Goal: Task Accomplishment & Management: Use online tool/utility

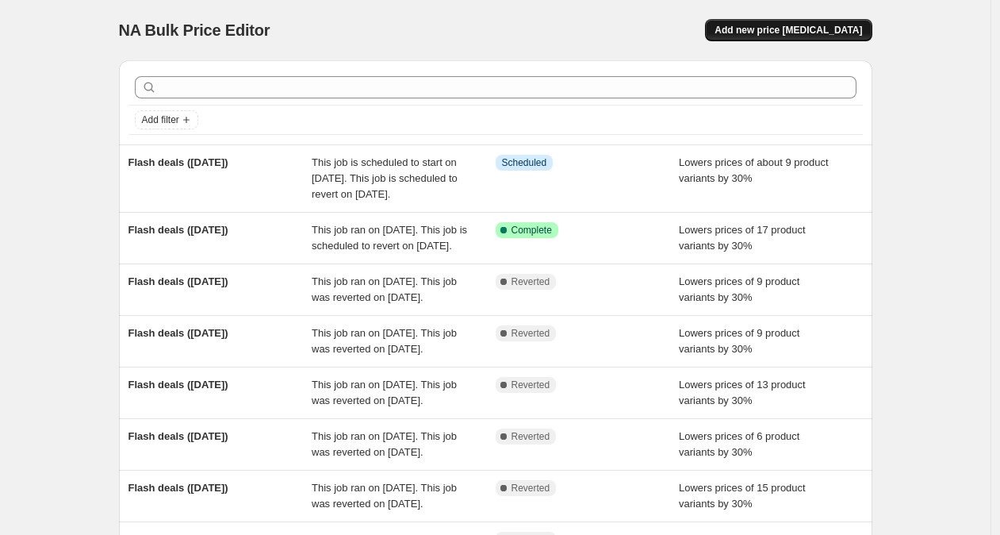
click at [778, 24] on span "Add new price [MEDICAL_DATA]" at bounding box center [789, 30] width 148 height 13
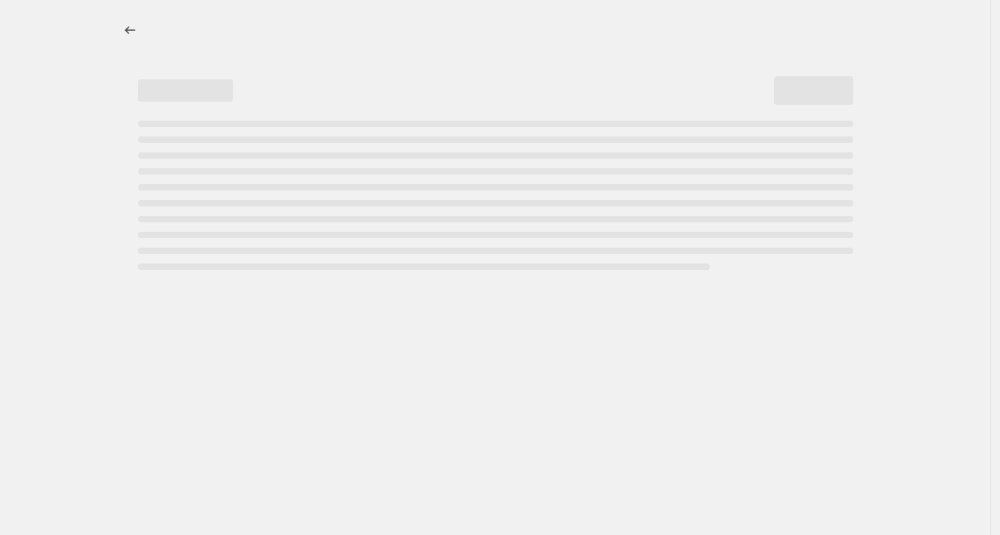
select select "percentage"
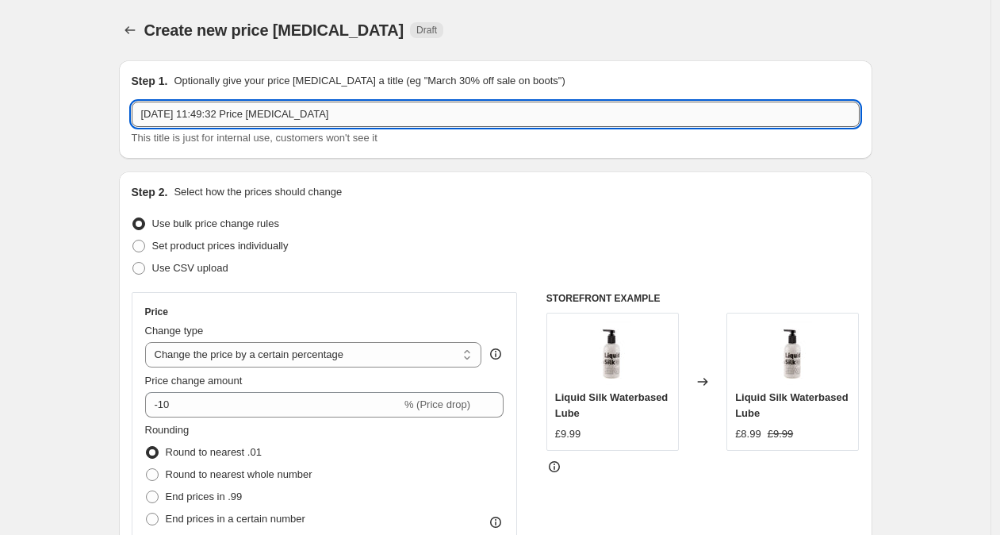
click at [368, 117] on input "[DATE] 11:49:32 Price [MEDICAL_DATA]" at bounding box center [496, 114] width 728 height 25
drag, startPoint x: 359, startPoint y: 116, endPoint x: 110, endPoint y: 110, distance: 248.4
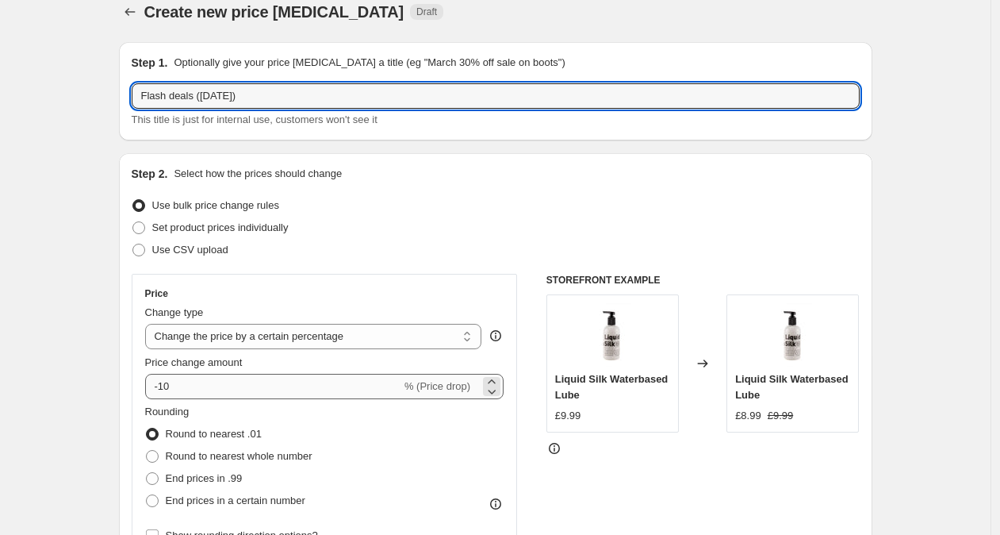
scroll to position [19, 0]
type input "Flash deals ([DATE])"
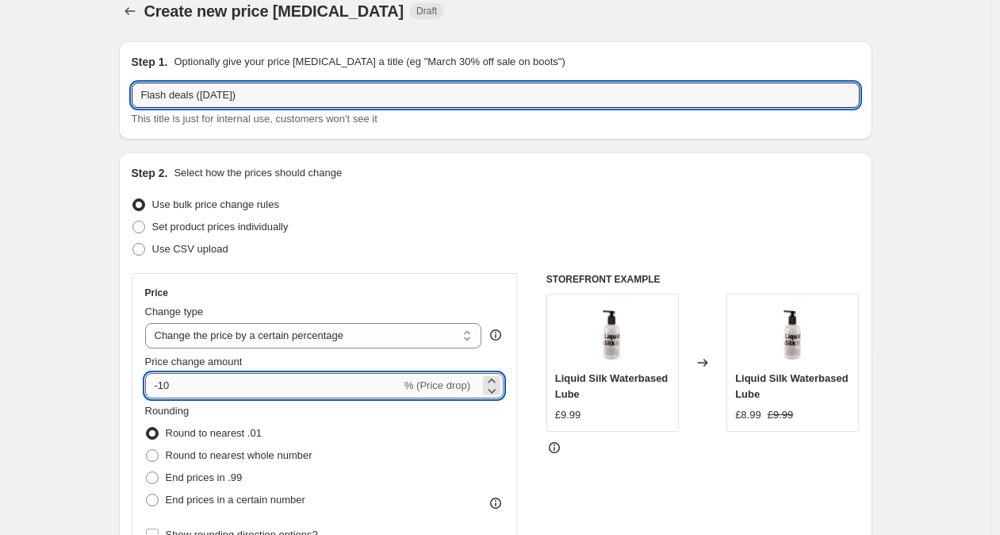
click at [168, 382] on input "-10" at bounding box center [273, 385] width 256 height 25
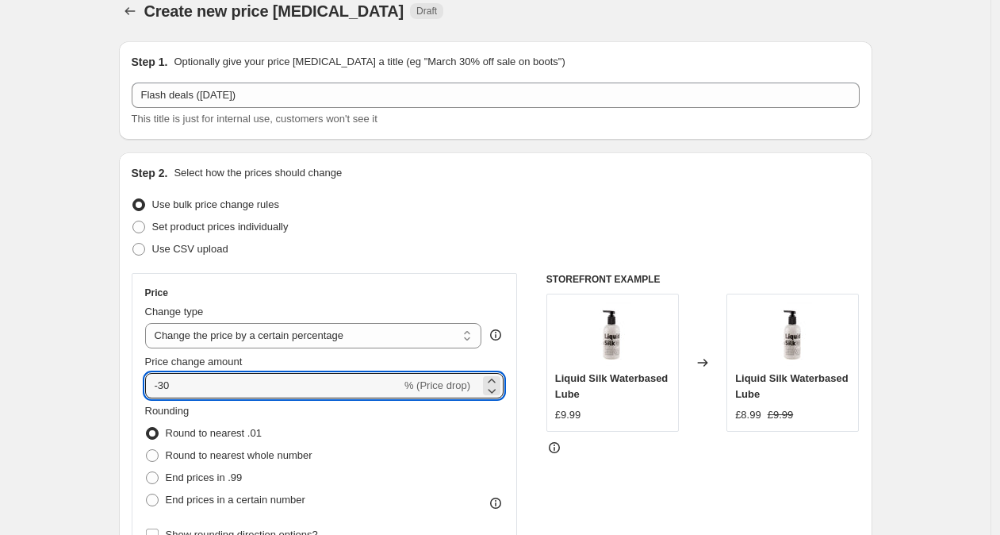
type input "-30"
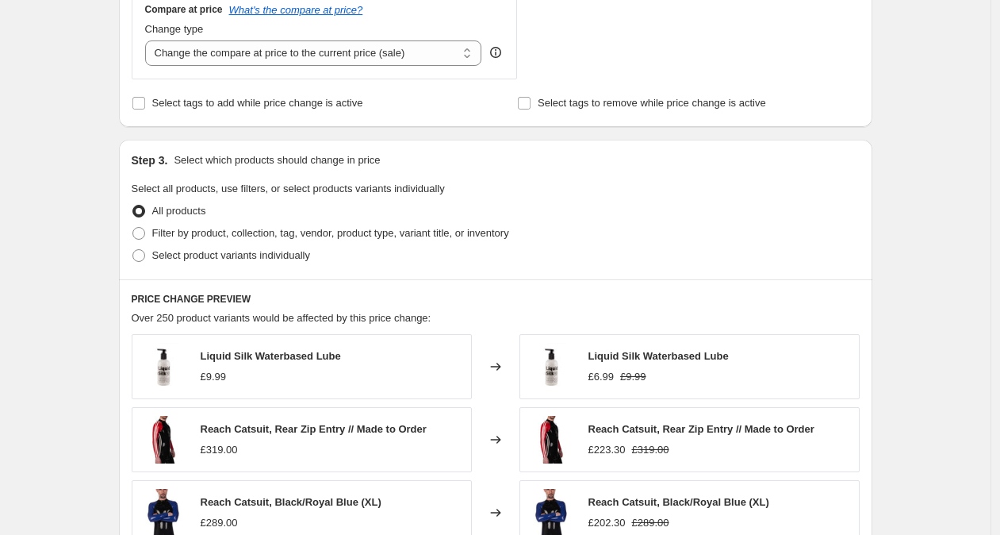
scroll to position [618, 0]
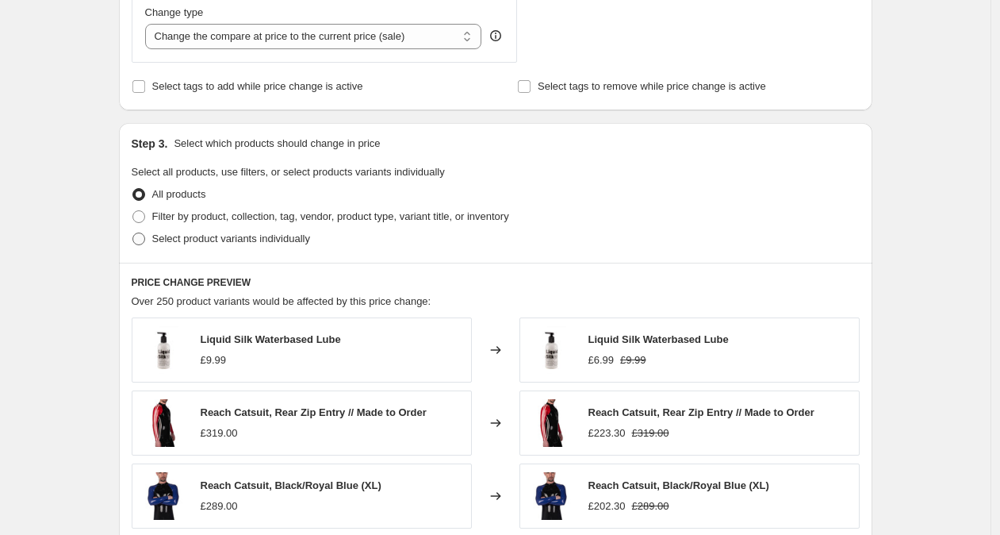
click at [293, 240] on span "Select product variants individually" at bounding box center [231, 238] width 158 height 12
click at [133, 233] on input "Select product variants individually" at bounding box center [132, 232] width 1 height 1
radio input "true"
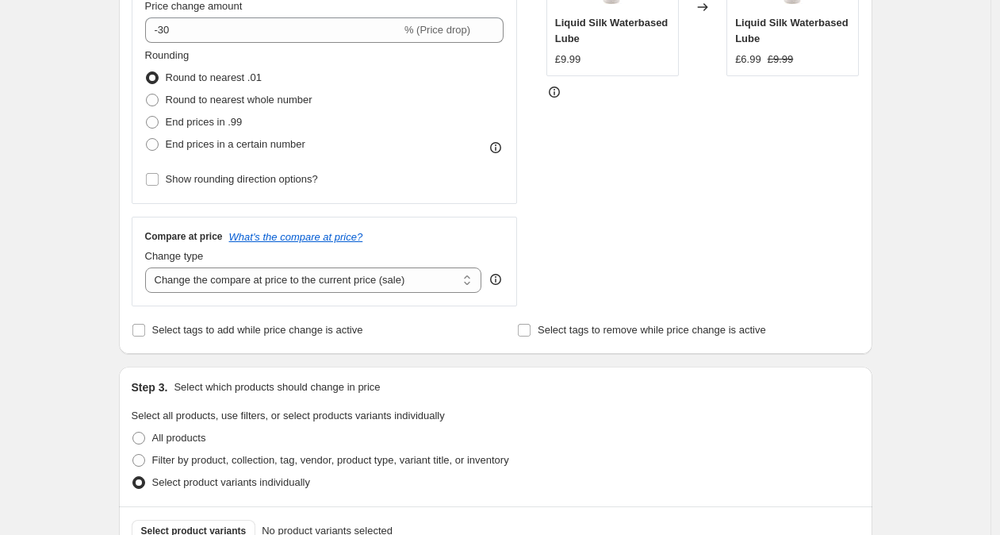
scroll to position [376, 0]
click at [145, 330] on input "Select tags to add while price change is active" at bounding box center [138, 328] width 13 height 13
checkbox input "true"
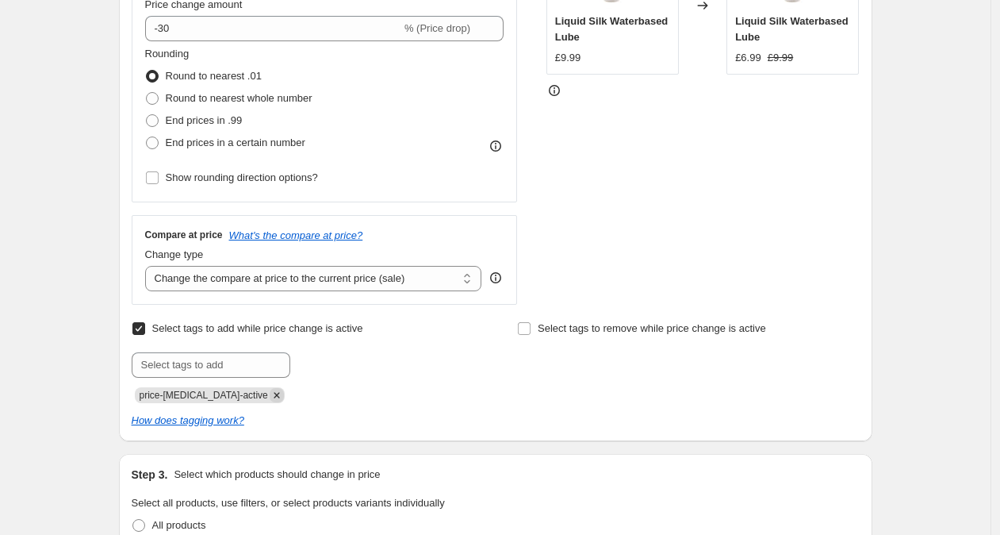
click at [270, 391] on icon "Remove price-change-job-active" at bounding box center [277, 395] width 14 height 14
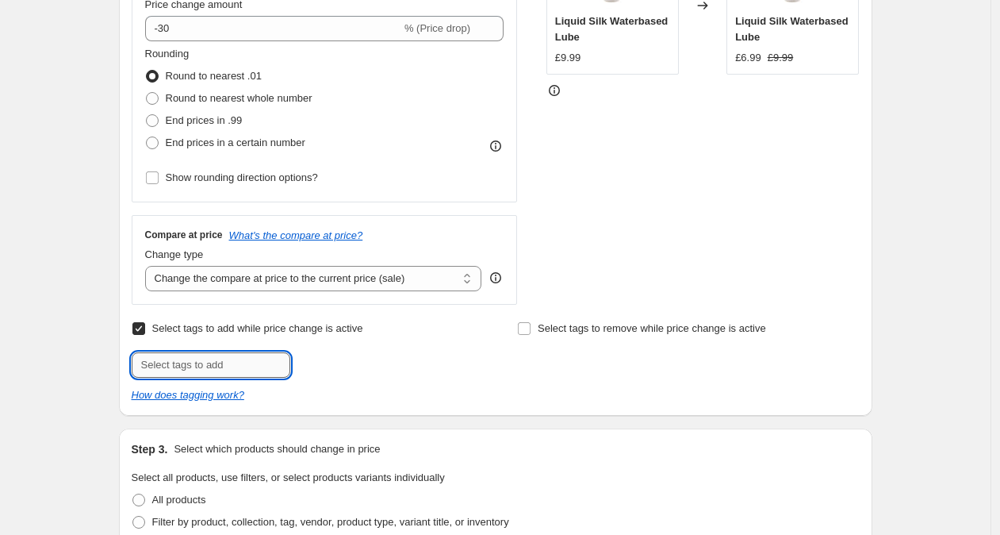
click at [254, 370] on input "text" at bounding box center [211, 364] width 159 height 25
type input "flash-deals"
click at [362, 359] on span "flash-deals" at bounding box center [349, 363] width 50 height 11
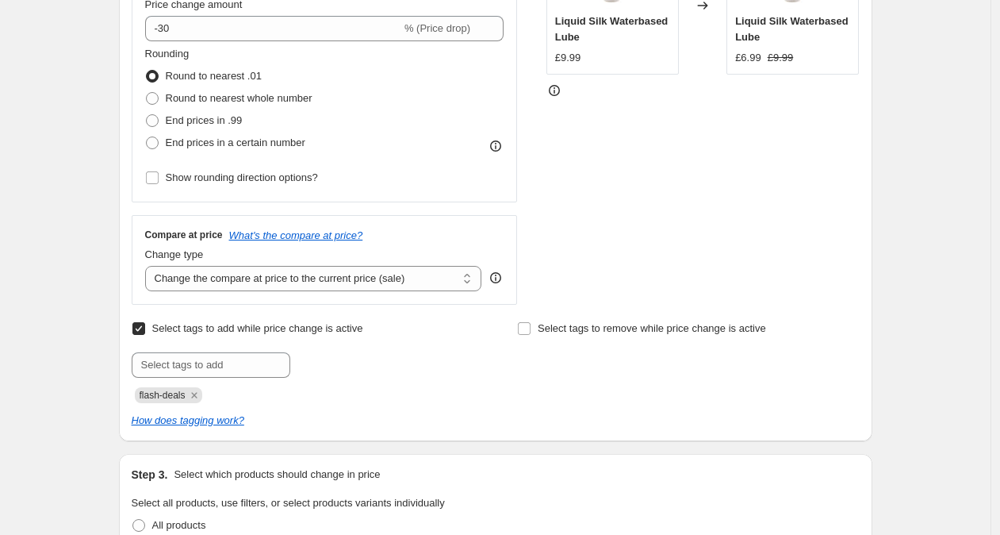
click at [914, 244] on div "Create new price [MEDICAL_DATA]. This page is ready Create new price [MEDICAL_D…" at bounding box center [495, 285] width 991 height 1323
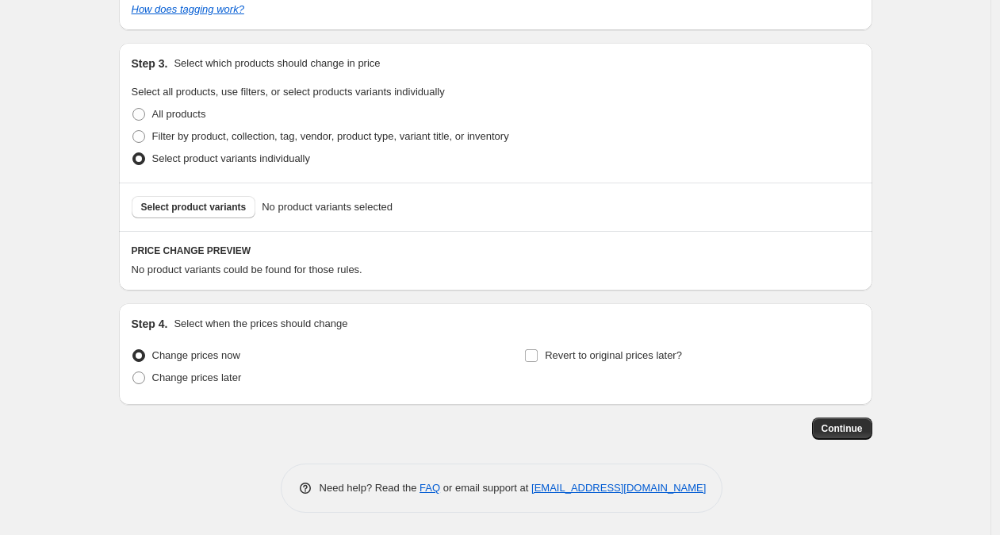
scroll to position [789, 0]
click at [236, 380] on span "Change prices later" at bounding box center [197, 376] width 90 height 12
click at [133, 370] on input "Change prices later" at bounding box center [132, 370] width 1 height 1
radio input "true"
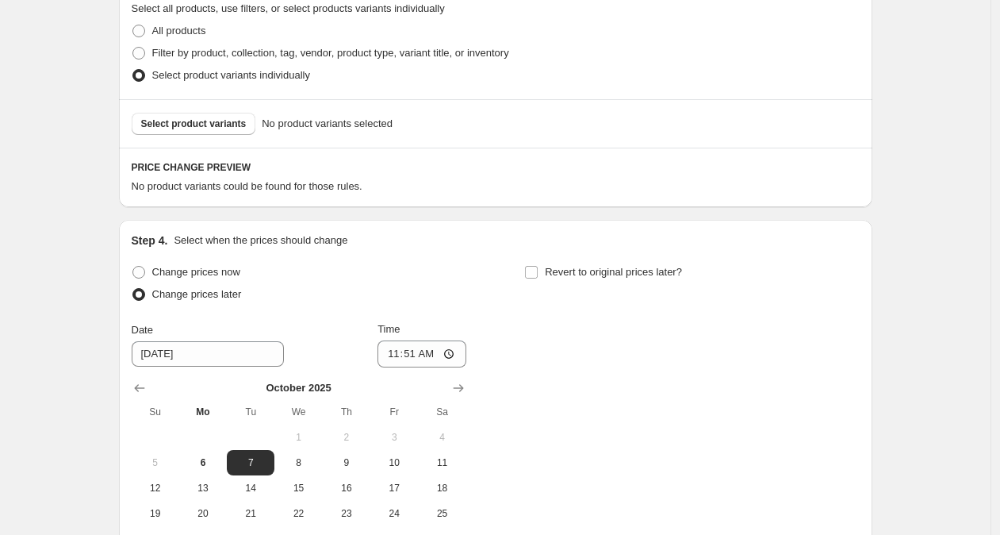
scroll to position [870, 0]
click at [234, 122] on span "Select product variants" at bounding box center [194, 123] width 106 height 13
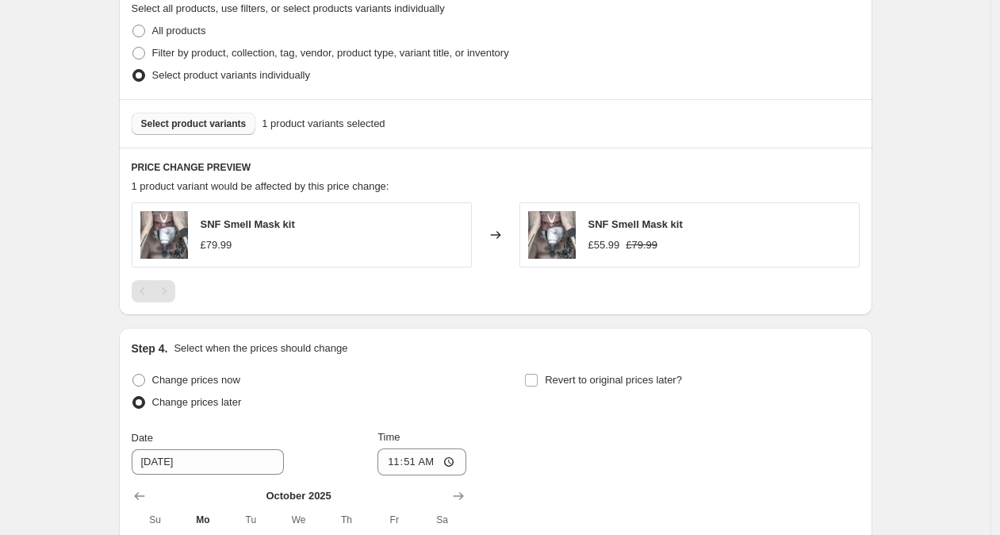
click at [219, 121] on span "Select product variants" at bounding box center [194, 123] width 106 height 13
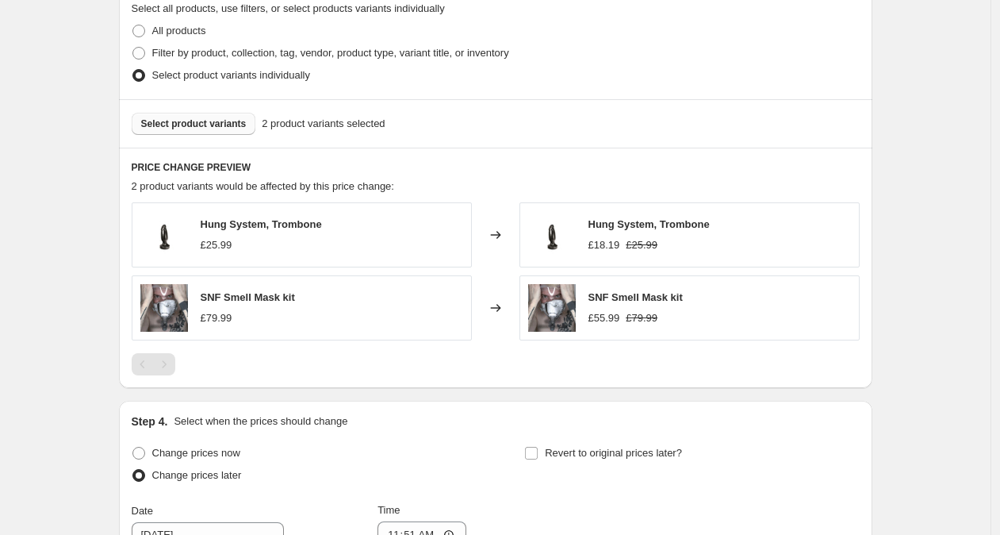
click at [222, 122] on span "Select product variants" at bounding box center [194, 123] width 106 height 13
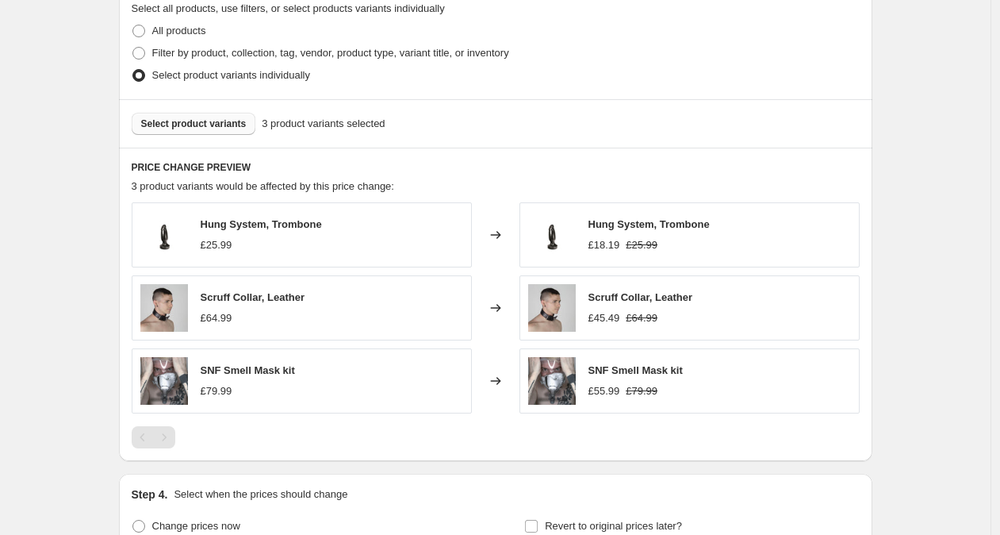
click at [218, 123] on span "Select product variants" at bounding box center [194, 123] width 106 height 13
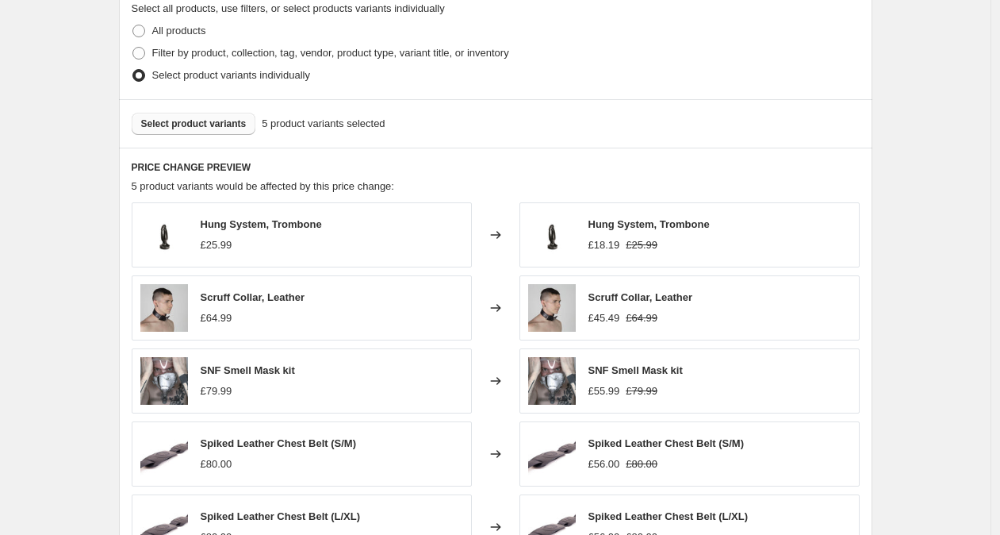
click at [248, 131] on button "Select product variants" at bounding box center [194, 124] width 125 height 22
click at [236, 126] on span "Select product variants" at bounding box center [194, 123] width 106 height 13
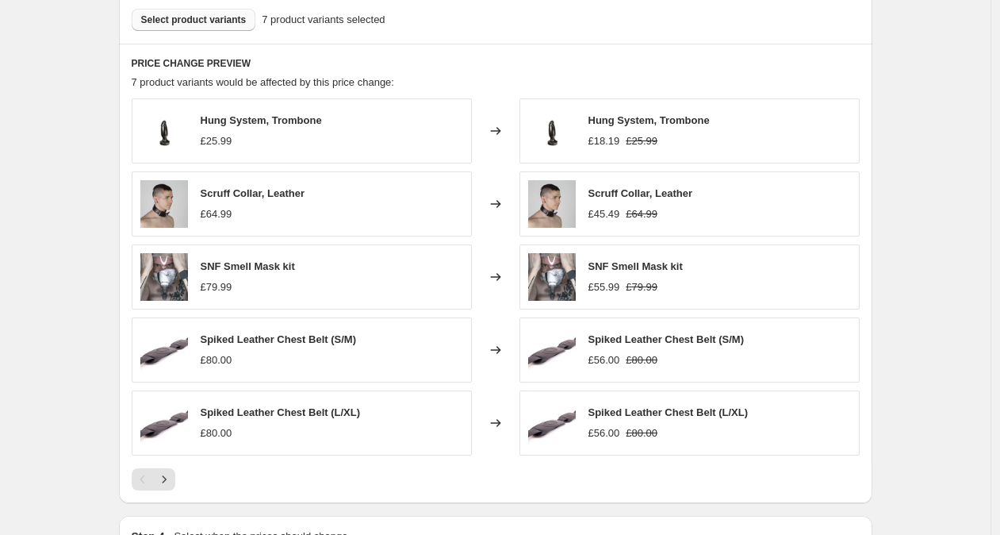
scroll to position [995, 0]
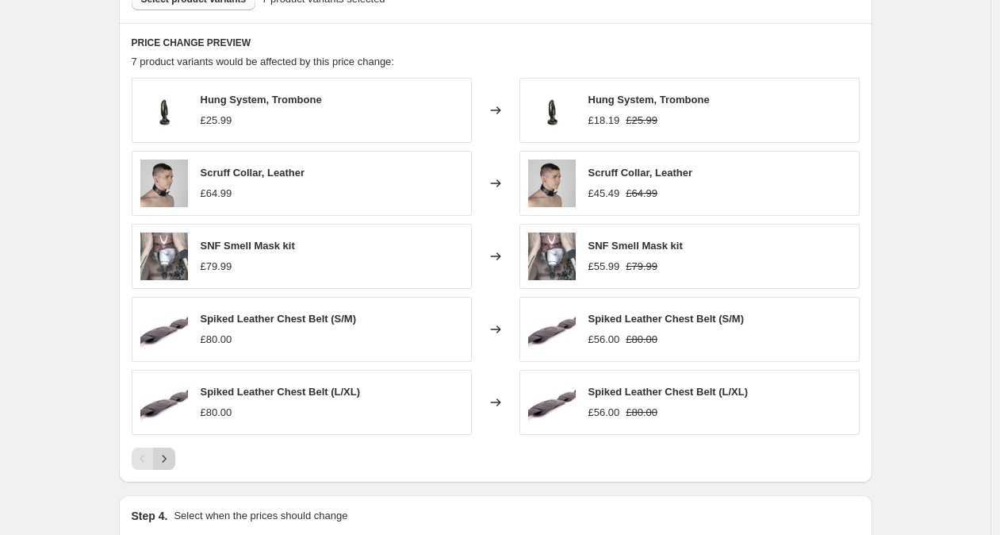
click at [166, 459] on icon "Next" at bounding box center [164, 458] width 4 height 7
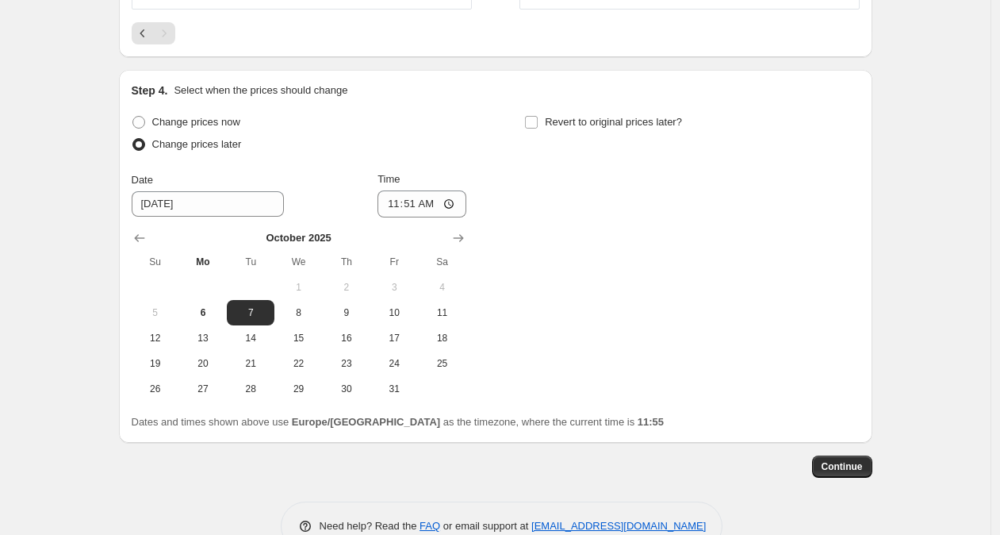
scroll to position [1241, 0]
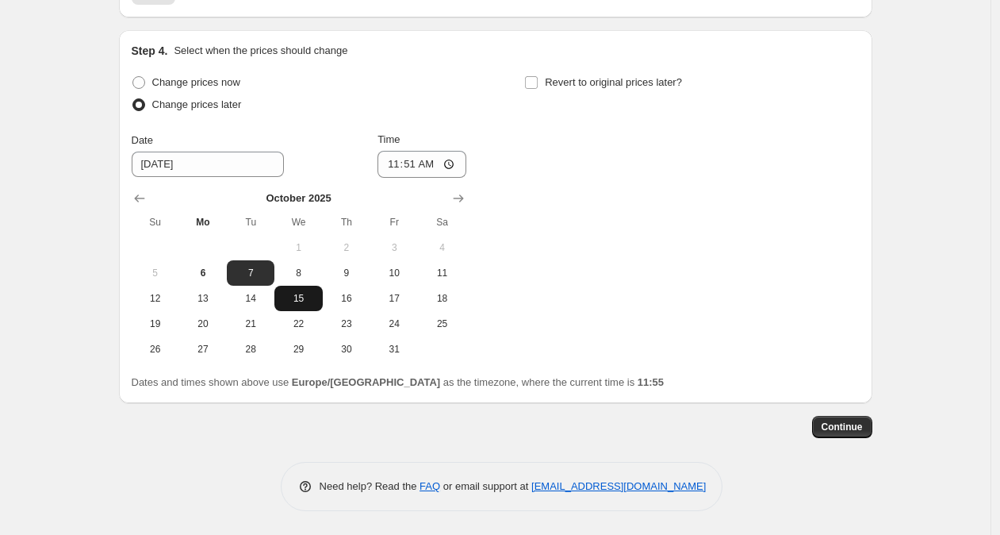
click at [305, 297] on span "15" at bounding box center [298, 298] width 35 height 13
type input "[DATE]"
click at [411, 167] on input "11:51" at bounding box center [422, 164] width 89 height 27
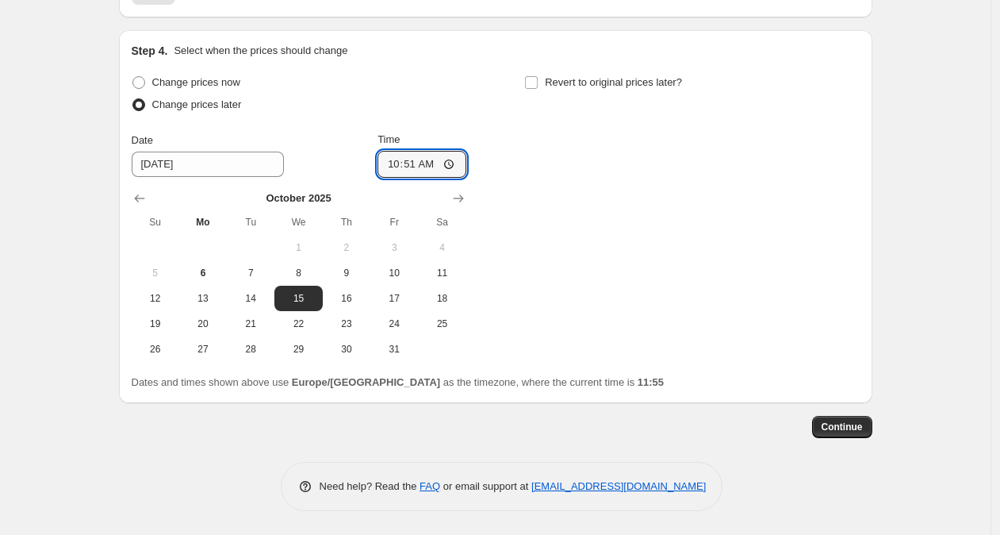
type input "10:00"
click at [537, 86] on input "Revert to original prices later?" at bounding box center [531, 82] width 13 height 13
checkbox input "true"
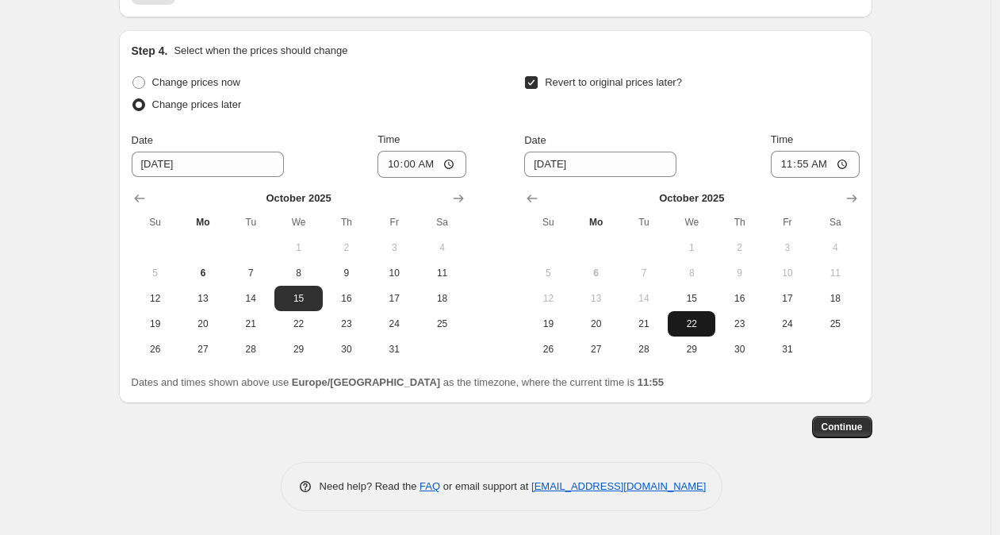
click at [697, 320] on span "22" at bounding box center [691, 323] width 35 height 13
type input "[DATE]"
click at [800, 167] on input "11:55" at bounding box center [815, 164] width 89 height 27
type input "09:00"
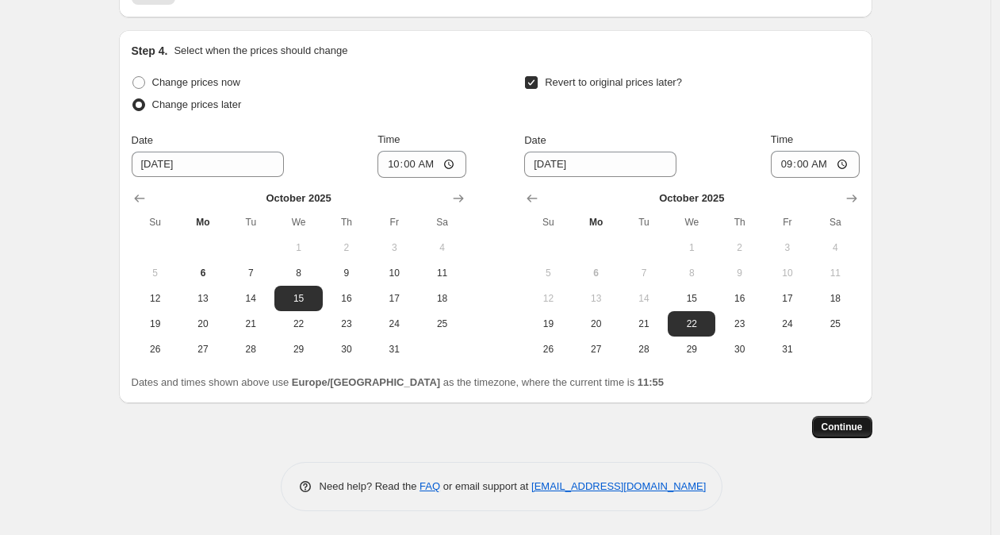
click at [853, 432] on button "Continue" at bounding box center [842, 427] width 60 height 22
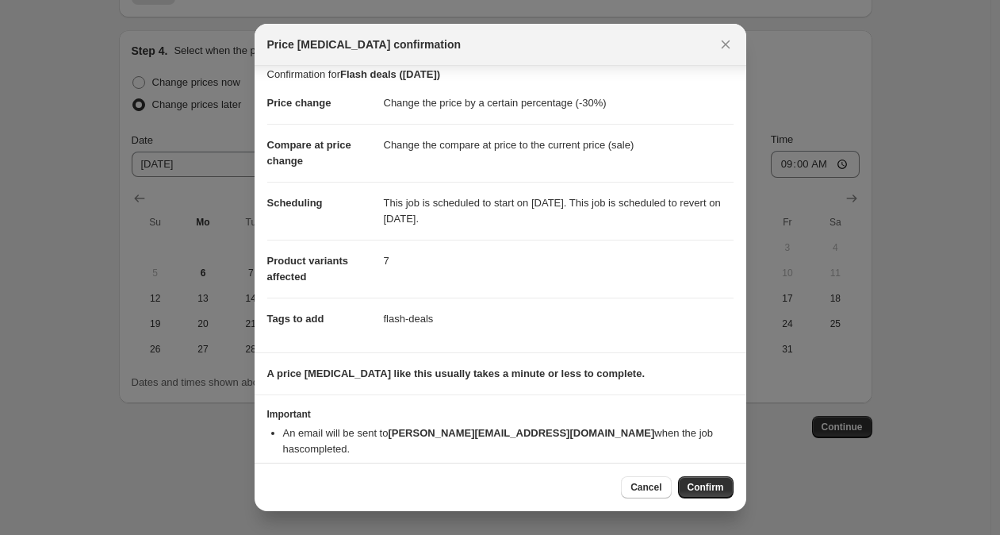
scroll to position [25, 0]
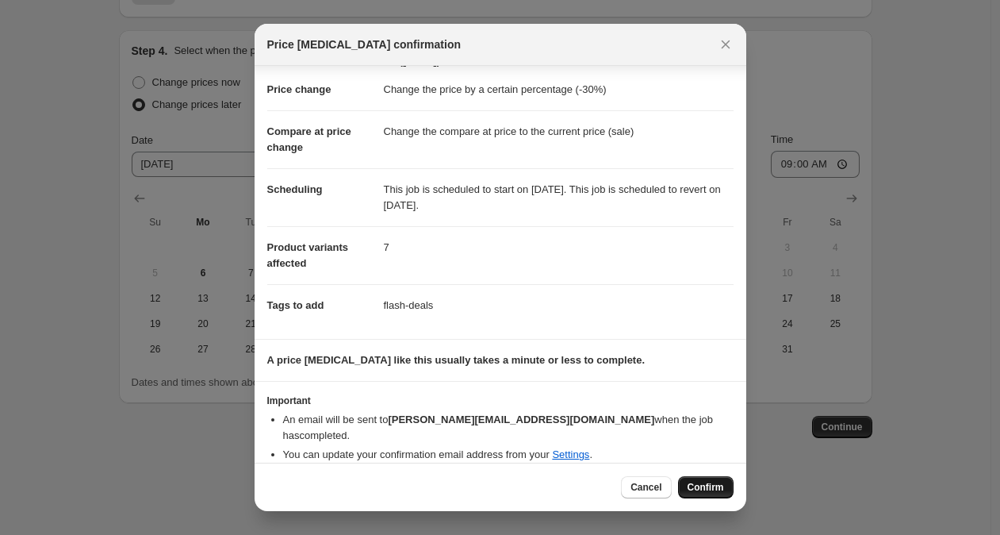
click at [717, 490] on span "Confirm" at bounding box center [706, 487] width 36 height 13
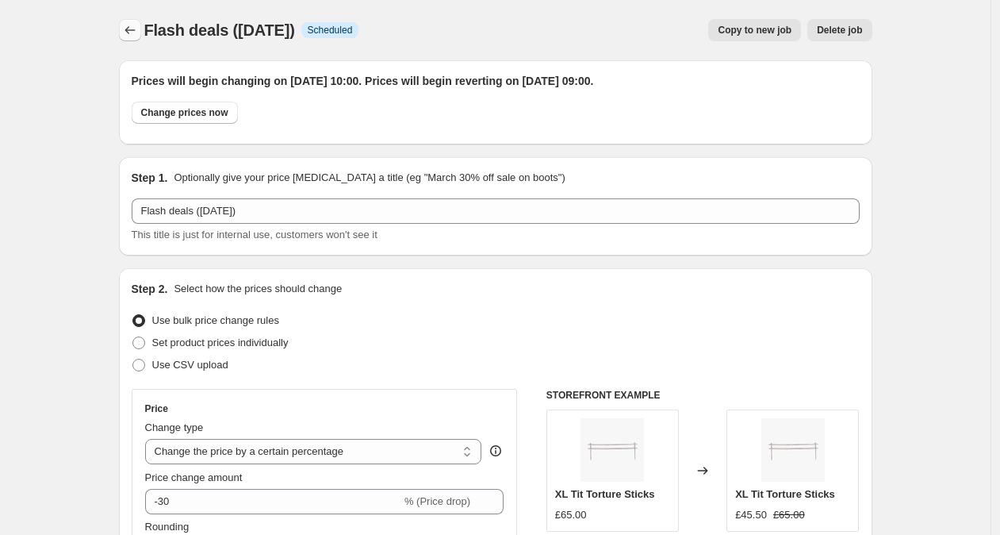
click at [126, 30] on icon "Price change jobs" at bounding box center [130, 30] width 16 height 16
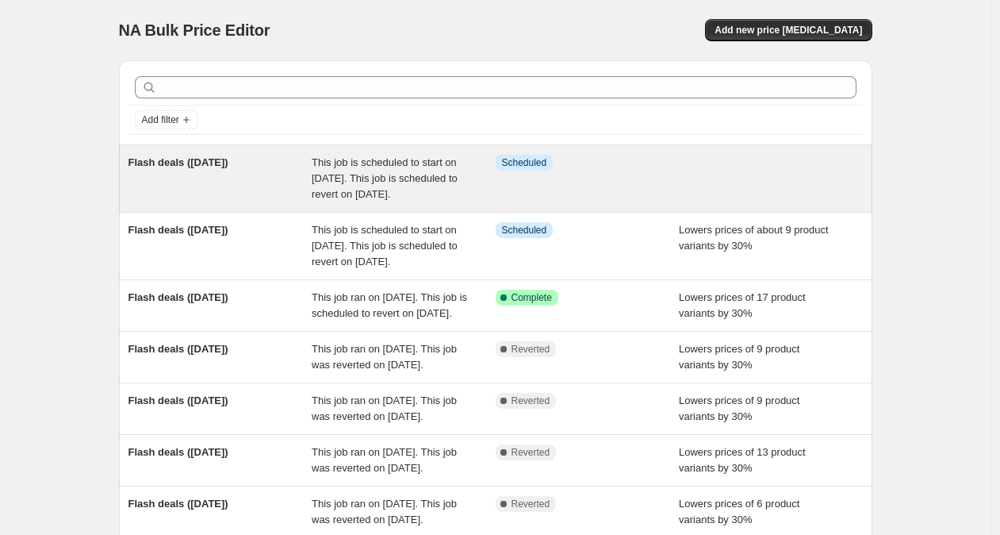
click at [574, 193] on div "Info Scheduled" at bounding box center [588, 179] width 184 height 48
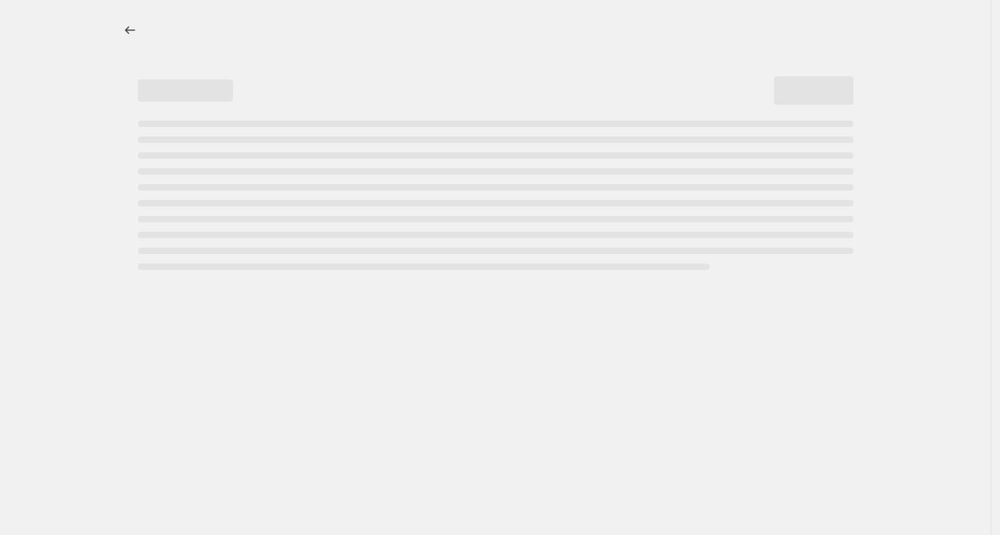
select select "percentage"
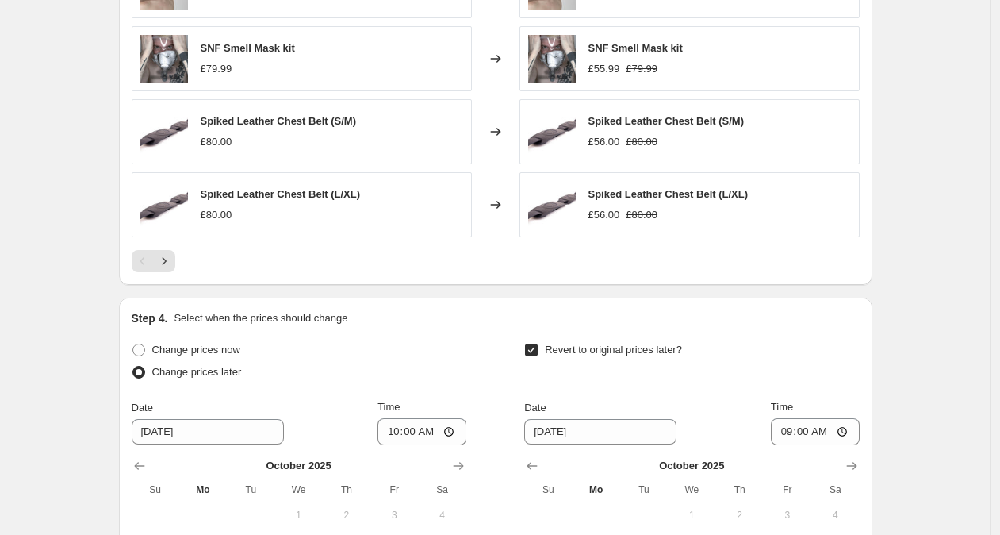
scroll to position [1556, 0]
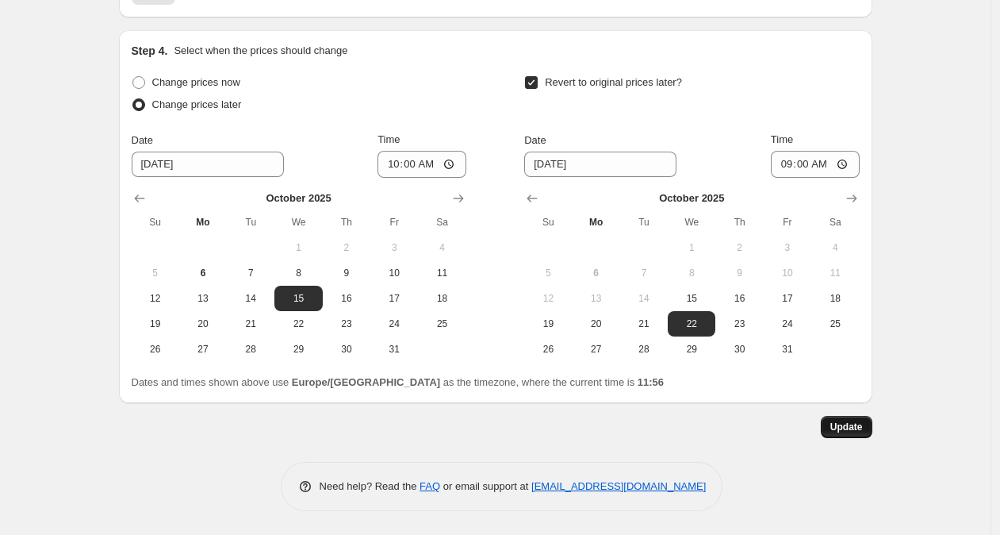
click at [855, 430] on span "Update" at bounding box center [847, 426] width 33 height 13
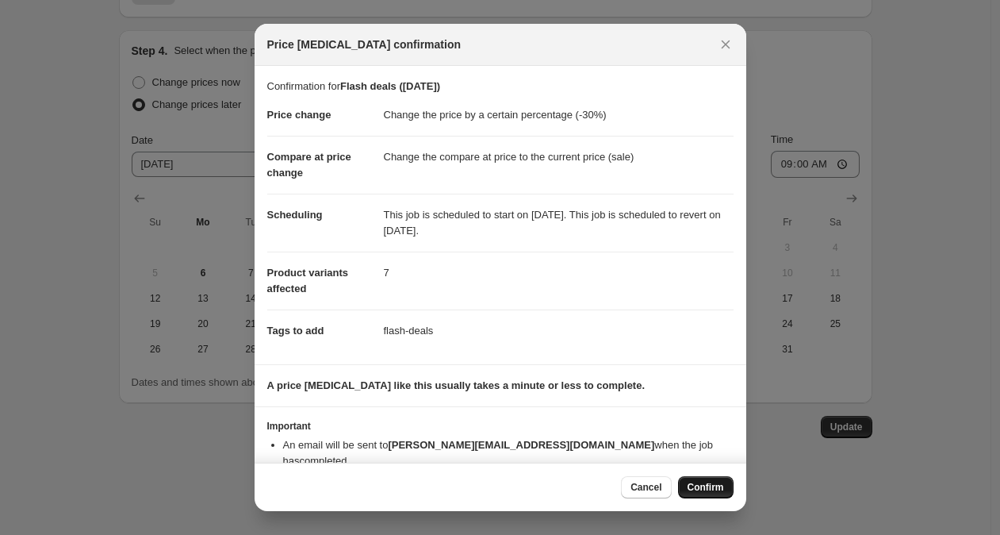
click at [706, 489] on span "Confirm" at bounding box center [706, 487] width 36 height 13
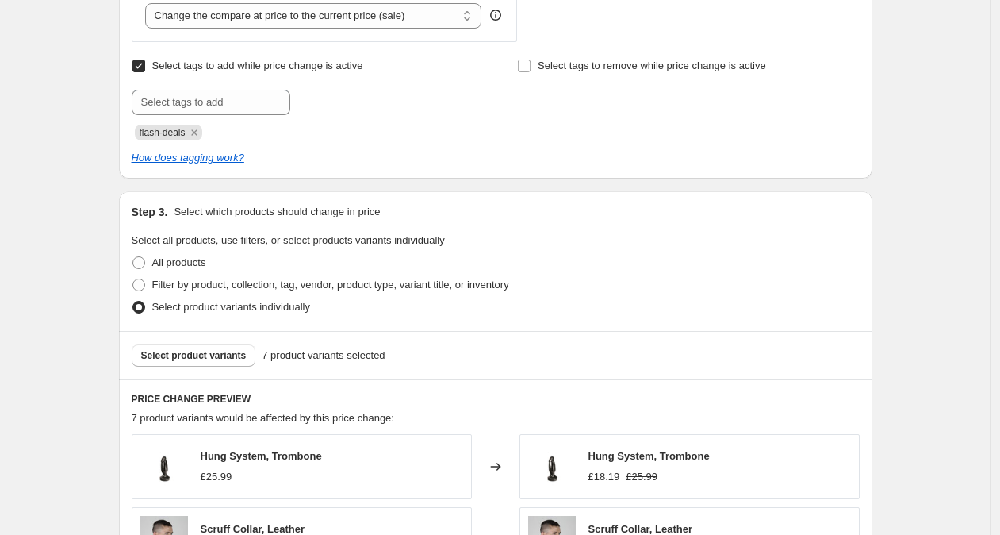
scroll to position [0, 0]
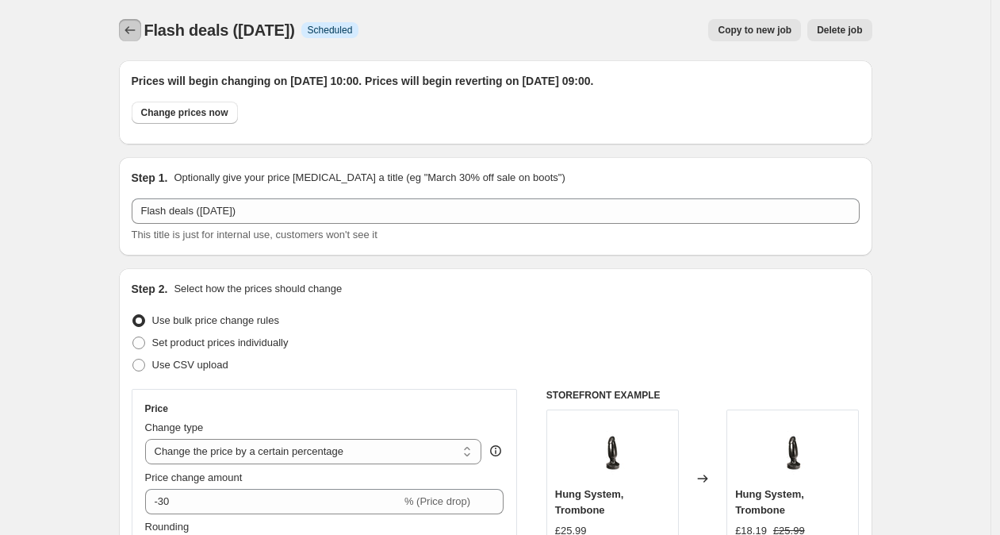
click at [138, 23] on icon "Price change jobs" at bounding box center [130, 30] width 16 height 16
